Goal: Task Accomplishment & Management: Manage account settings

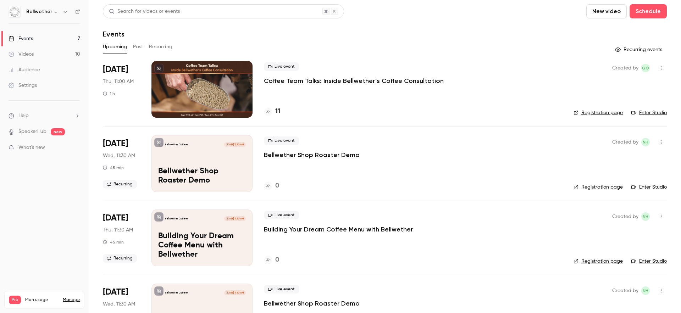
click at [305, 81] on p "Coffee Team Talks: Inside Bellwether’s Coffee Consultation" at bounding box center [354, 81] width 180 height 9
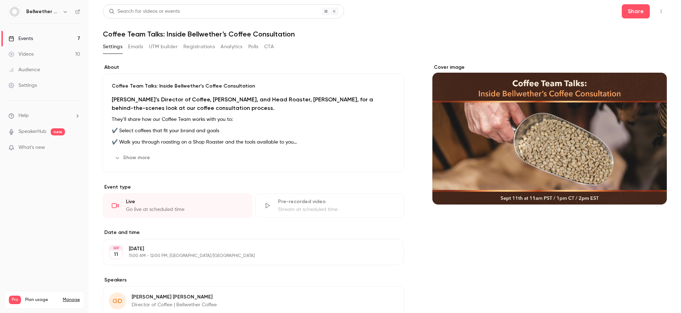
click at [197, 47] on button "Registrations" at bounding box center [199, 46] width 32 height 11
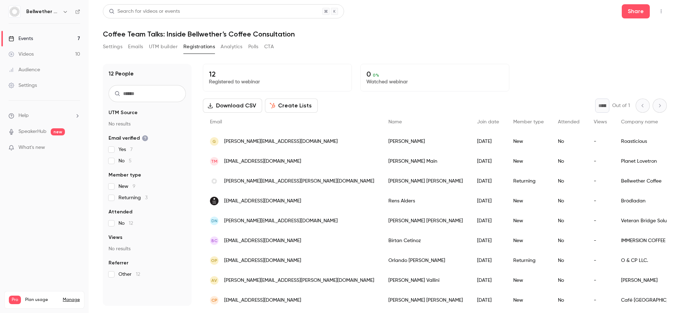
scroll to position [69, 0]
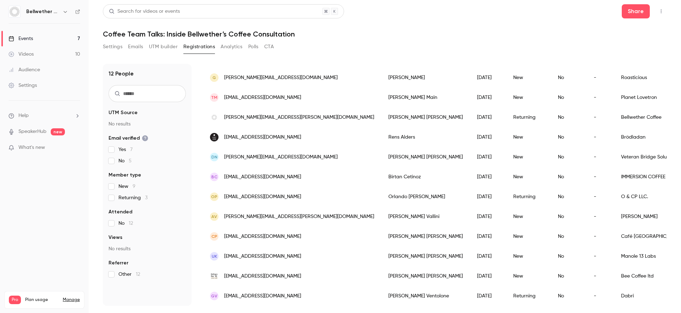
click at [193, 176] on div "12 People UTM Source No results Email verified Yes 7 No 5 Member type New 9 Ret…" at bounding box center [385, 185] width 564 height 242
click at [113, 49] on button "Settings" at bounding box center [112, 46] width 19 height 11
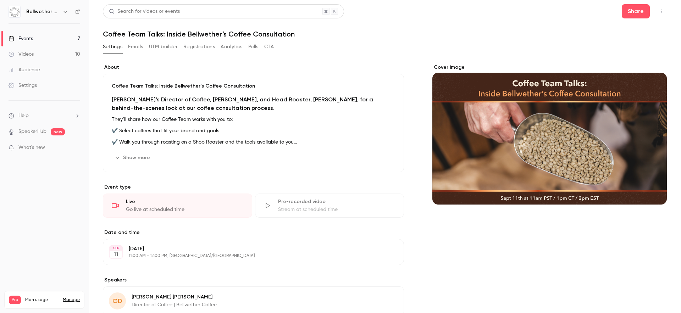
scroll to position [112, 0]
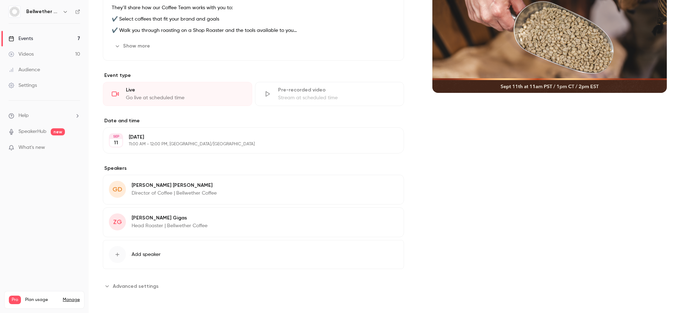
click at [471, 170] on div "Cover image" at bounding box center [549, 122] width 234 height 340
